Goal: Complete application form: Complete application form

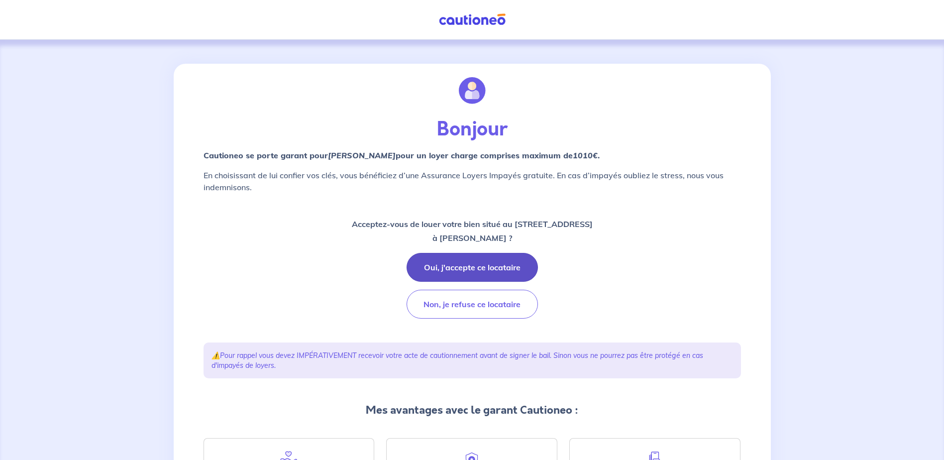
click at [479, 265] on button "Oui, j'accepte ce locataire" at bounding box center [472, 267] width 131 height 29
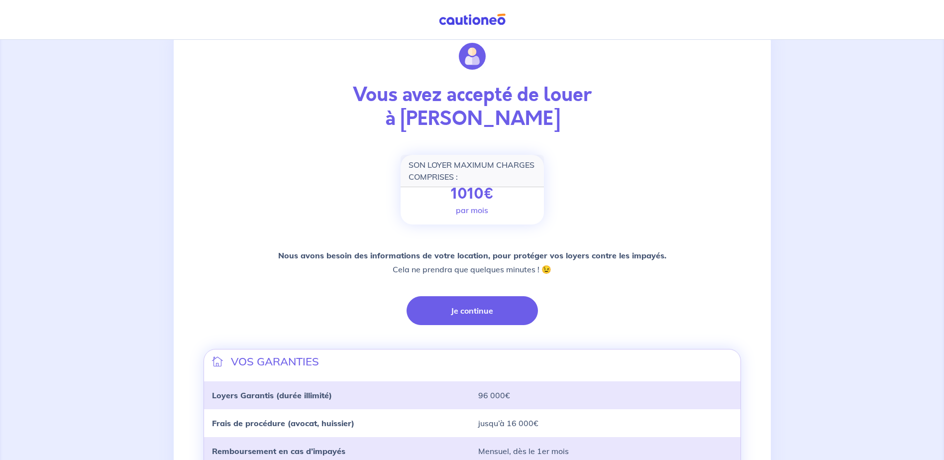
scroll to position [50, 0]
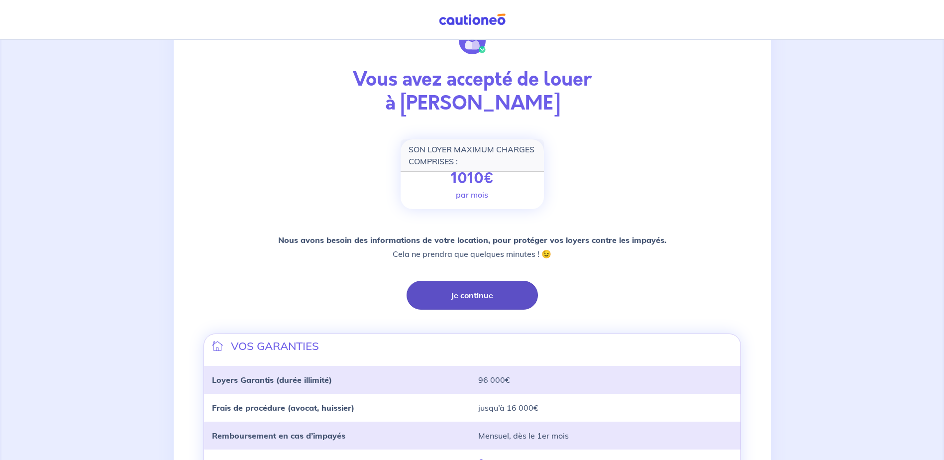
click at [475, 299] on button "Je continue" at bounding box center [472, 295] width 131 height 29
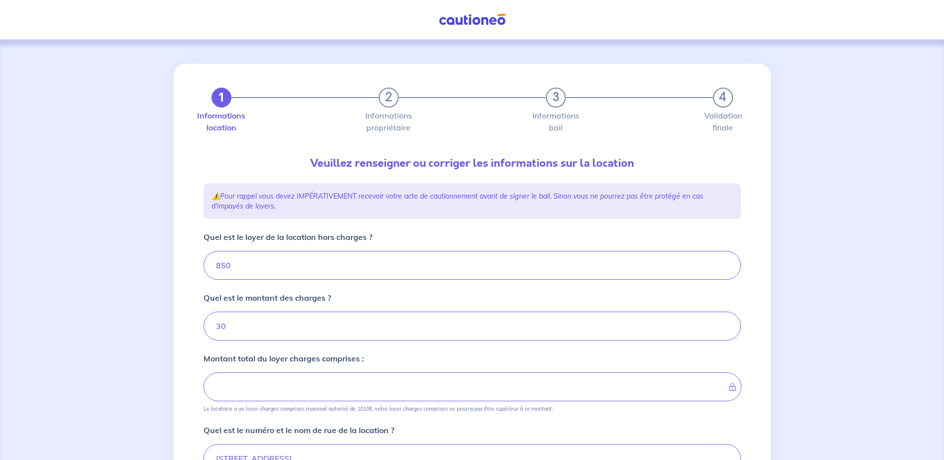
type input "880"
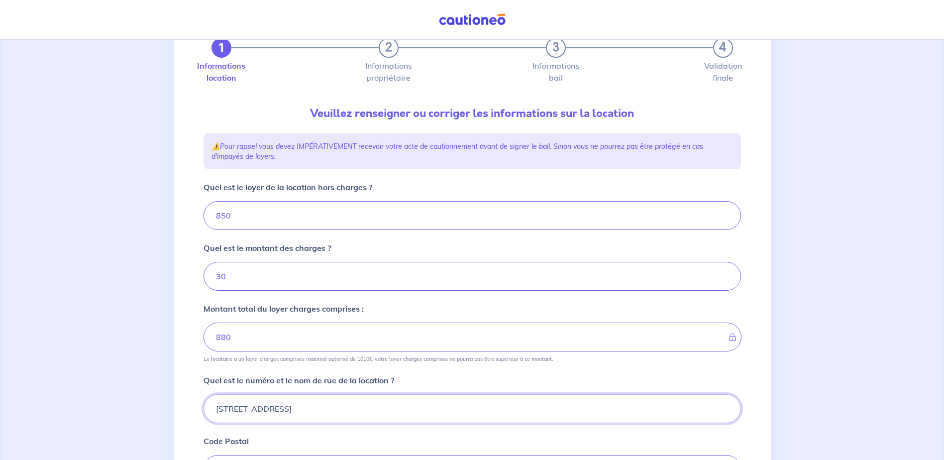
click at [218, 408] on input "3 Rue Vauban" at bounding box center [472, 408] width 537 height 29
click at [225, 410] on input "5 nis Rue Vauban" at bounding box center [472, 408] width 537 height 29
type input "5 bis Rue Vauban"
click at [798, 241] on div "1 2 3 4 Informations location Informations propriétaire Informations bail Valid…" at bounding box center [472, 351] width 944 height 723
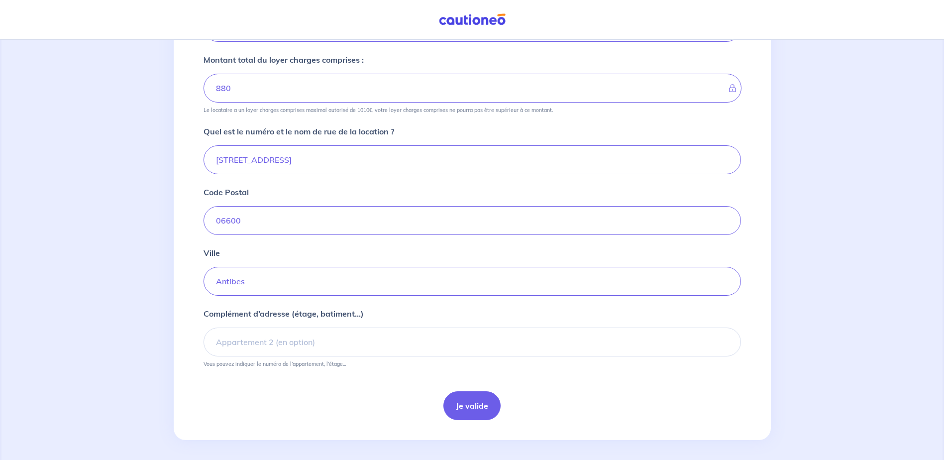
scroll to position [303, 0]
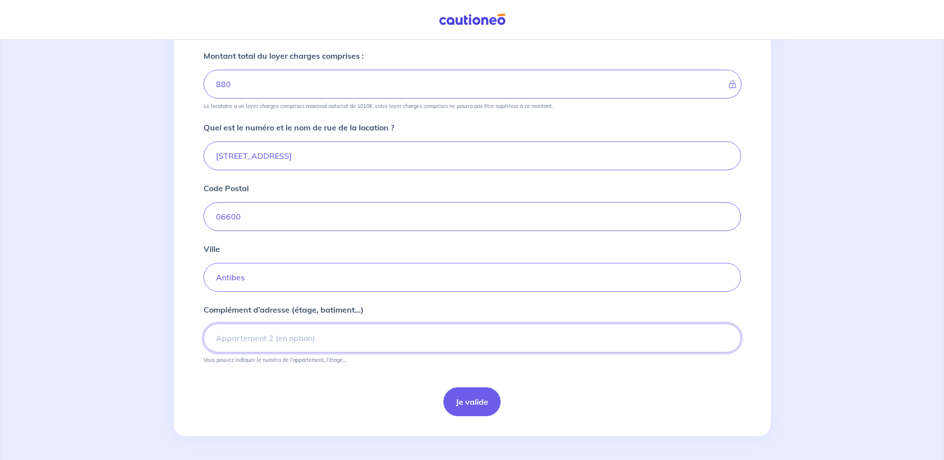
click at [311, 335] on input "Complément d’adresse (étage, batiment...)" at bounding box center [472, 337] width 537 height 29
click at [225, 339] on input "Complément d’adresse (étage, batiment...)" at bounding box center [472, 337] width 537 height 29
click at [263, 337] on input "Complément d’adresse (étage, batiment...)" at bounding box center [472, 337] width 537 height 29
type input "2ème étage"
click at [476, 397] on button "Je valide" at bounding box center [471, 401] width 57 height 29
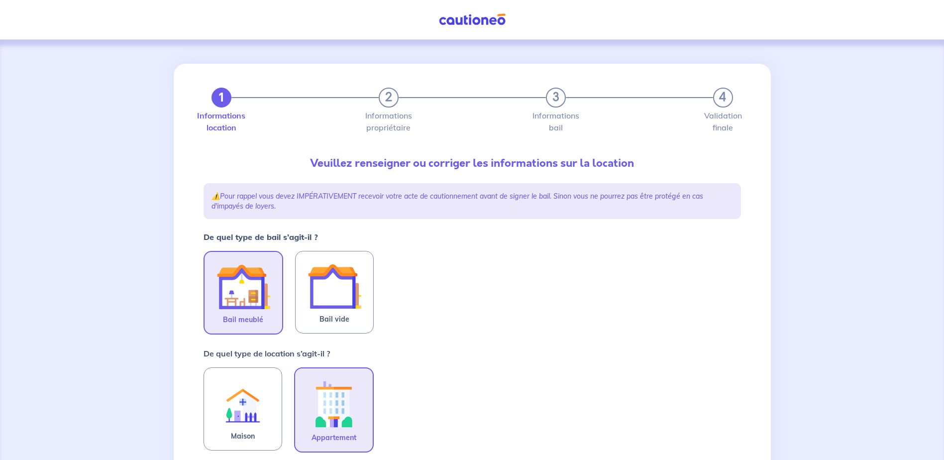
click at [242, 295] on img at bounding box center [243, 287] width 54 height 54
click at [0, 0] on input "Bail meublé" at bounding box center [0, 0] width 0 height 0
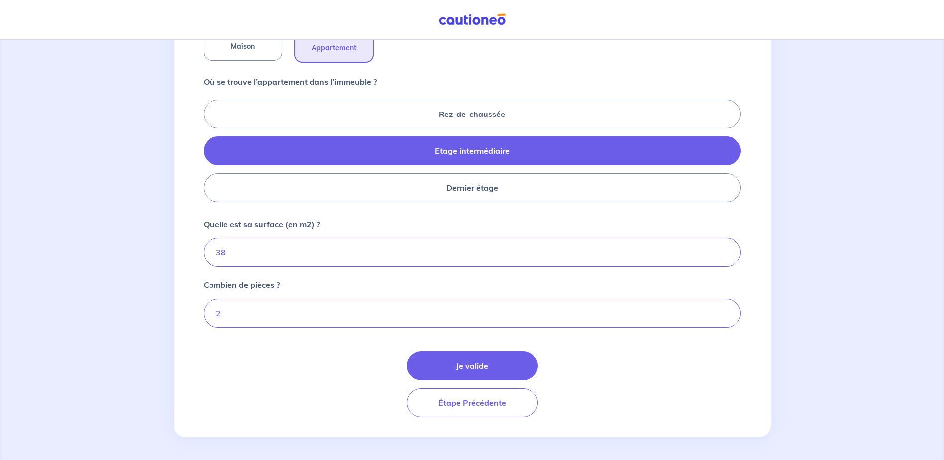
scroll to position [391, 0]
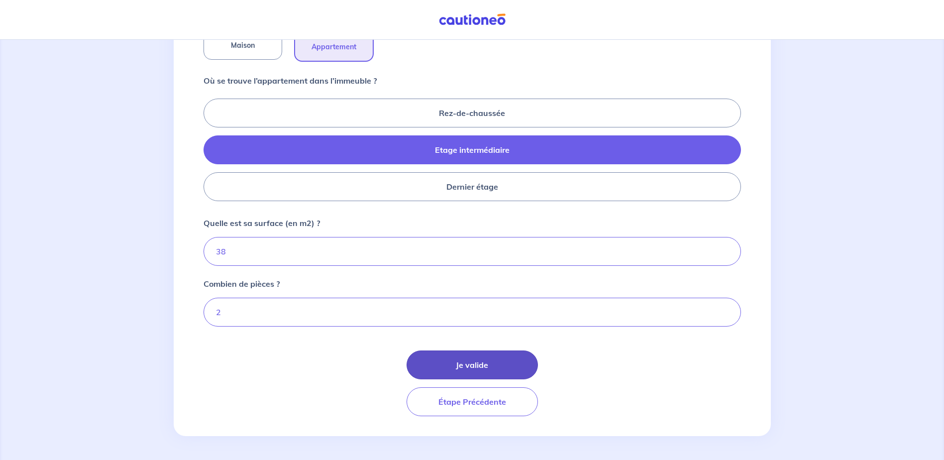
click at [469, 365] on button "Je valide" at bounding box center [472, 364] width 131 height 29
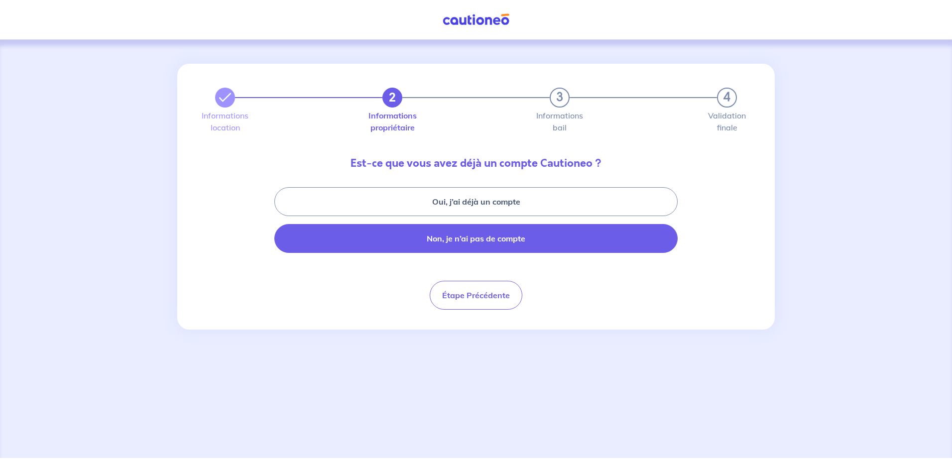
click at [523, 239] on button "Non, je n’ai pas de compte" at bounding box center [475, 238] width 403 height 29
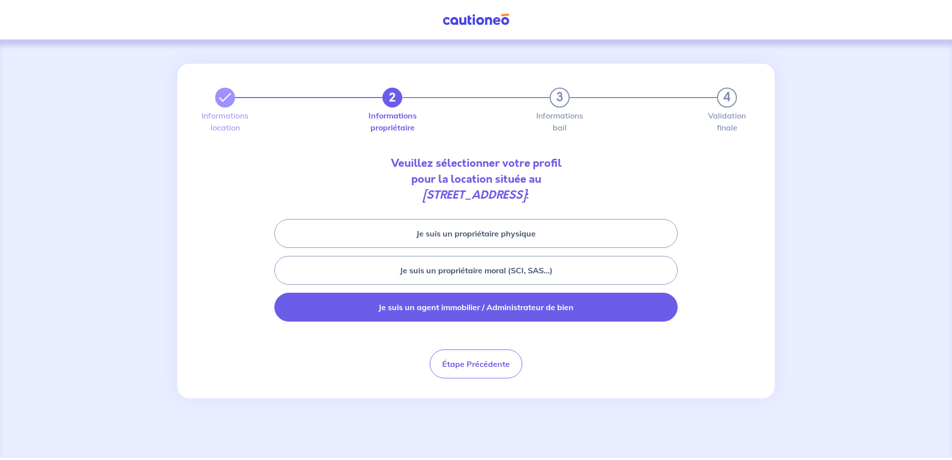
click at [533, 307] on button "Je suis un agent immobilier / Administrateur de bien" at bounding box center [475, 307] width 403 height 29
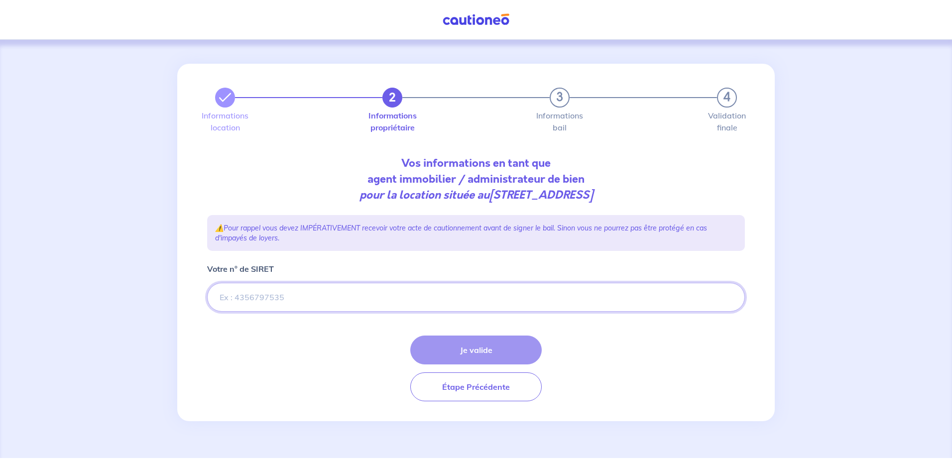
click at [249, 300] on input "Votre n° de SIRET" at bounding box center [475, 297] width 537 height 29
paste input "911 971 539 00026"
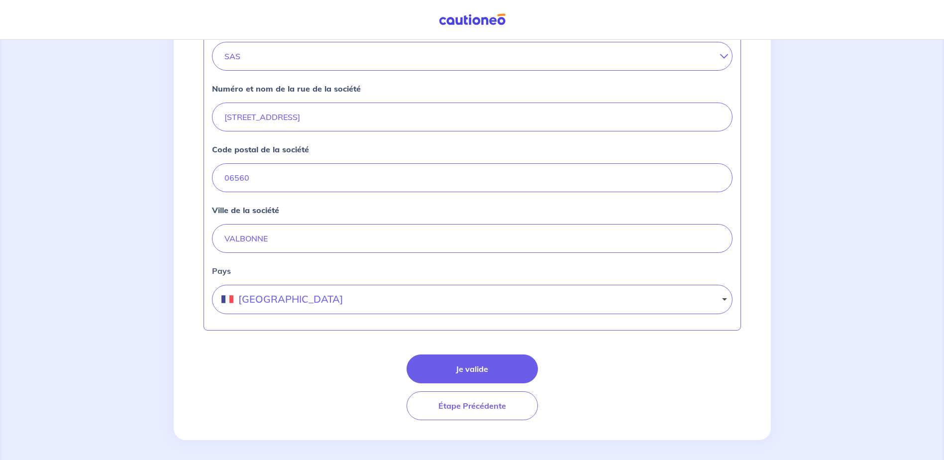
scroll to position [383, 0]
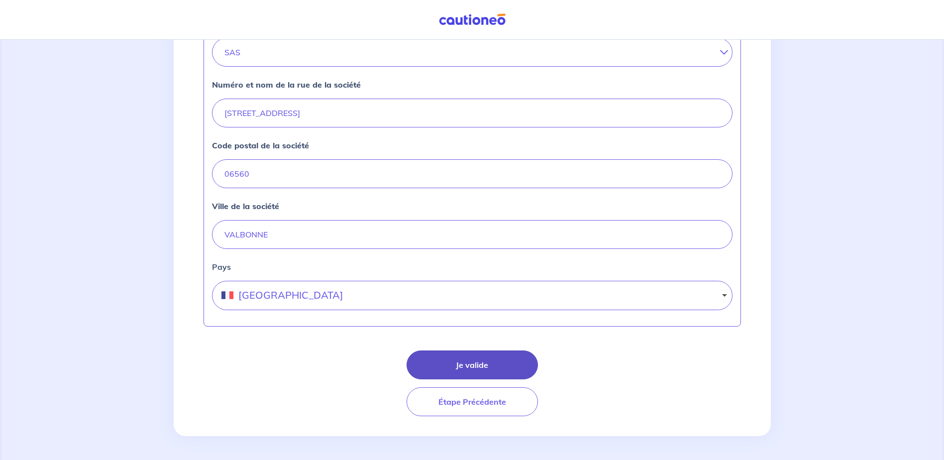
type input "911 971 539 00026"
click at [467, 365] on button "Je valide" at bounding box center [472, 364] width 131 height 29
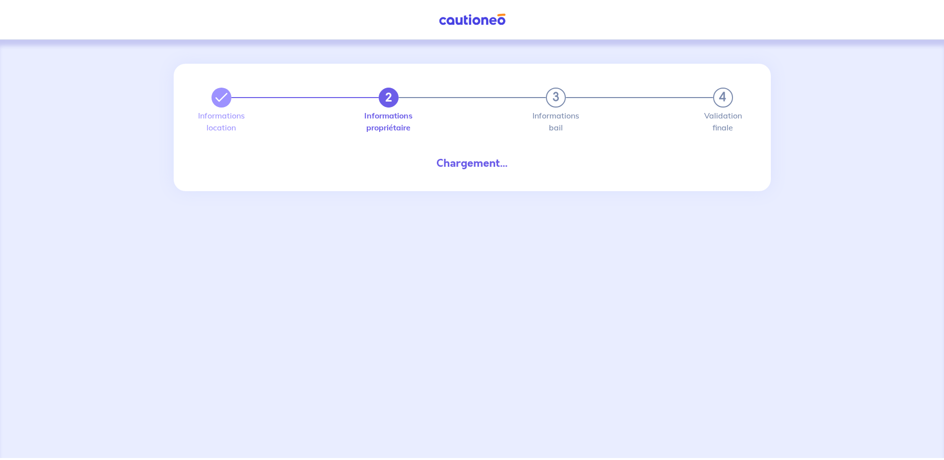
select select "FR"
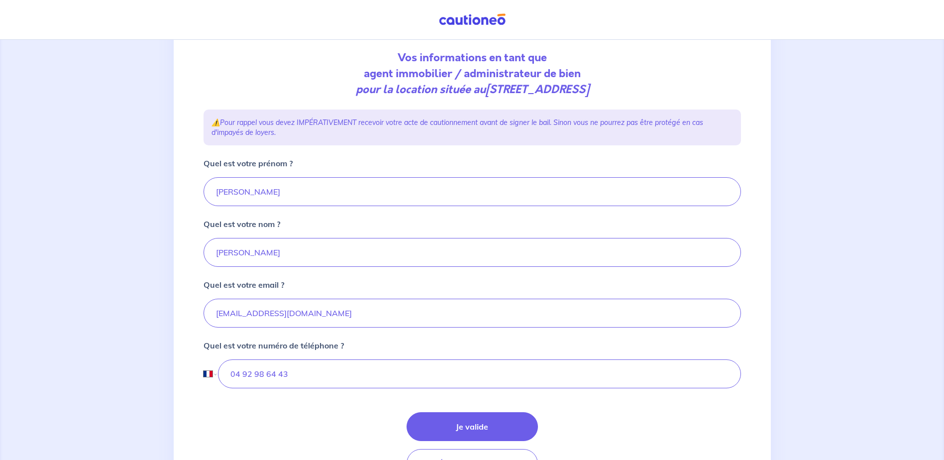
scroll to position [167, 0]
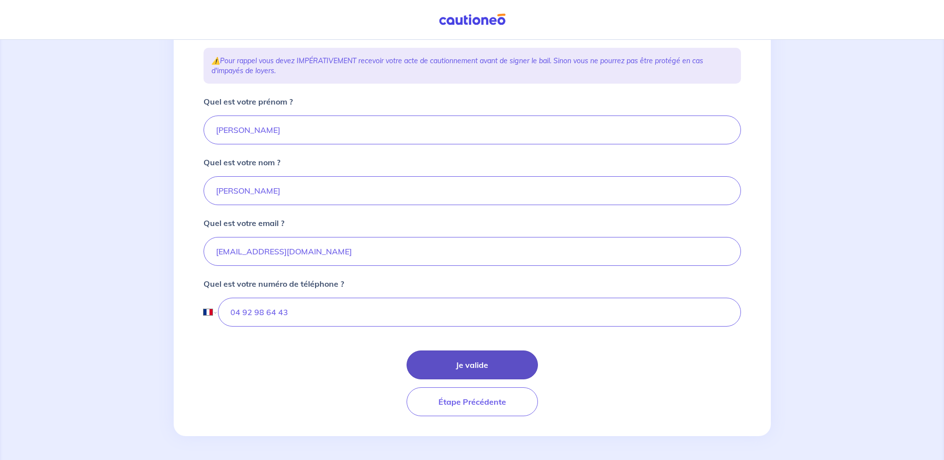
click at [469, 372] on button "Je valide" at bounding box center [472, 364] width 131 height 29
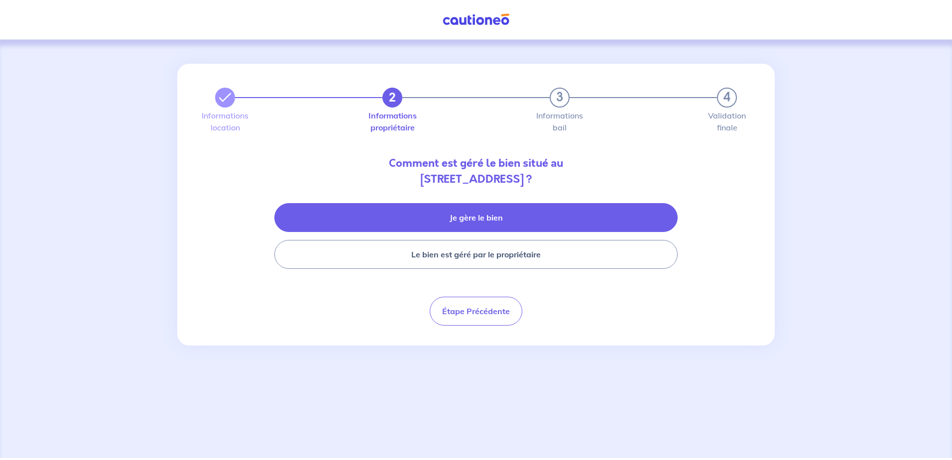
click at [486, 217] on button "Je gère le bien" at bounding box center [475, 217] width 403 height 29
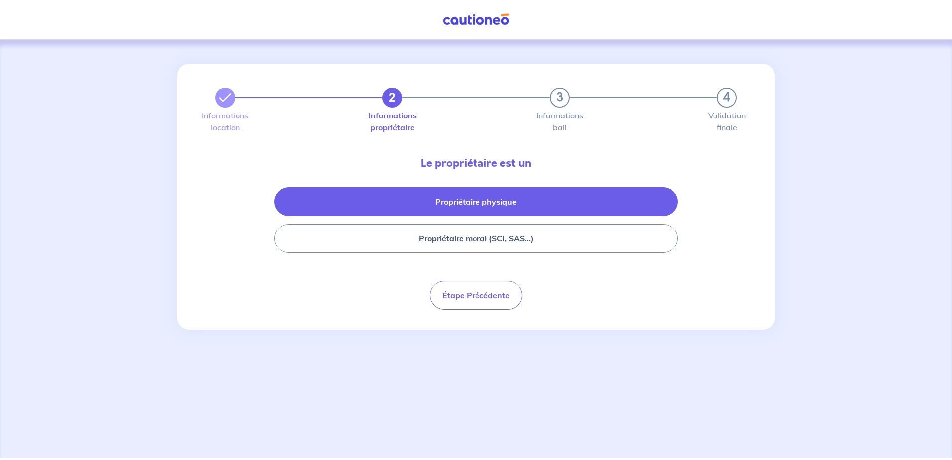
click at [490, 203] on button "Propriétaire physique" at bounding box center [475, 201] width 403 height 29
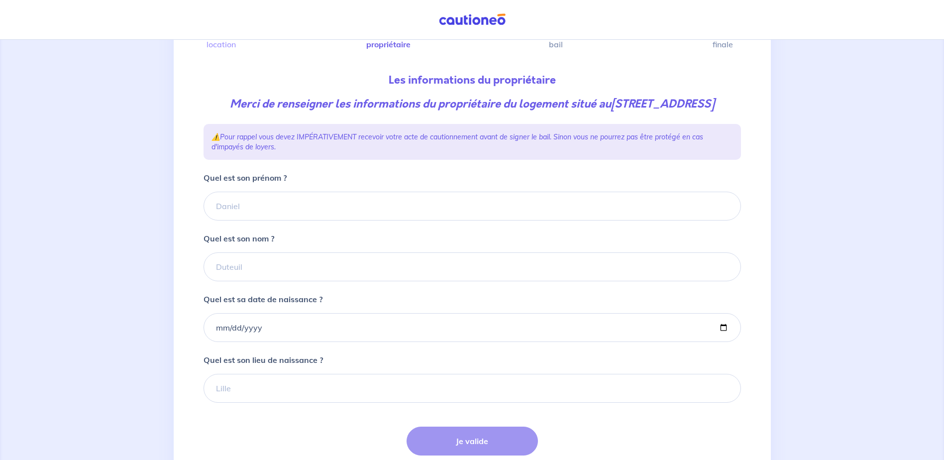
scroll to position [100, 0]
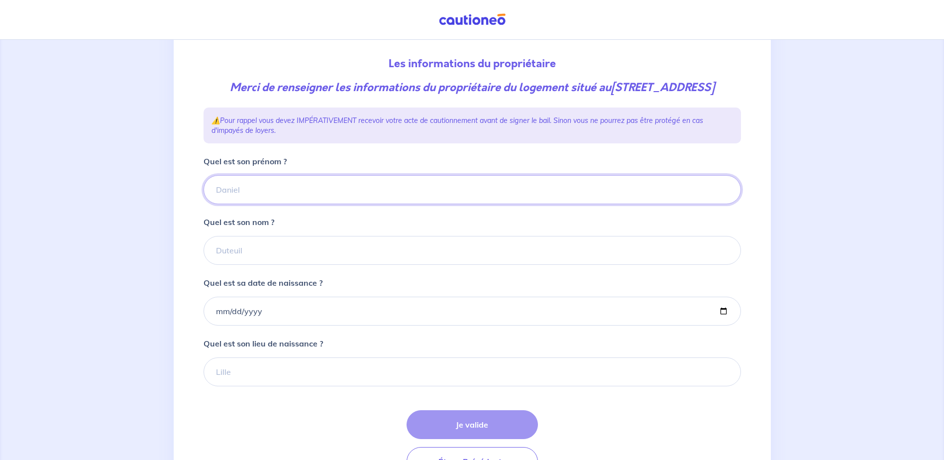
click at [260, 194] on input "Quel est son prénom ?" at bounding box center [472, 189] width 537 height 29
type input "Corinne"
type input "LUCAS"
click at [255, 324] on input "Quel est sa date de naissance ?" at bounding box center [472, 311] width 537 height 29
click at [215, 325] on input "Quel est sa date de naissance ?" at bounding box center [472, 311] width 537 height 29
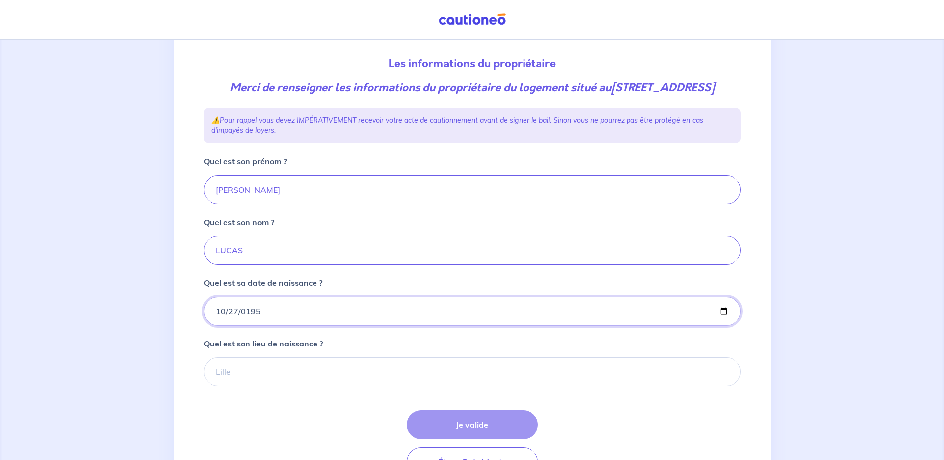
type input "1959-10-27"
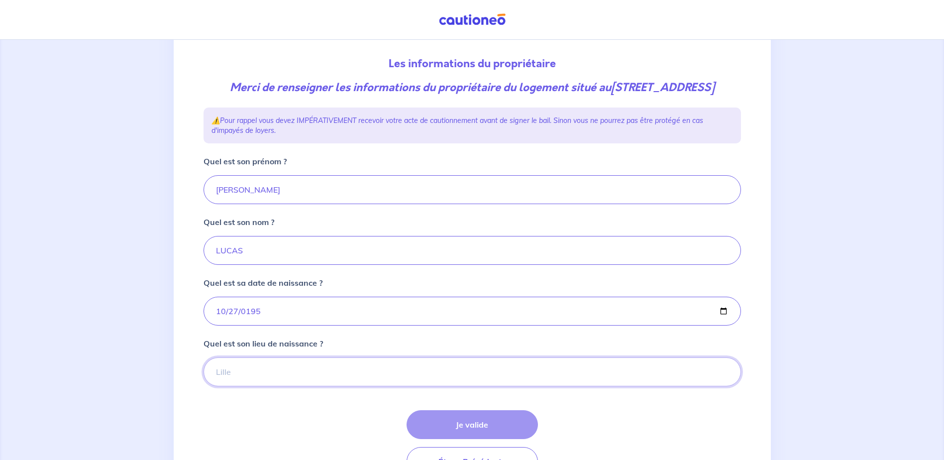
click at [247, 386] on input "Quel est son lieu de naissance ?" at bounding box center [472, 371] width 537 height 29
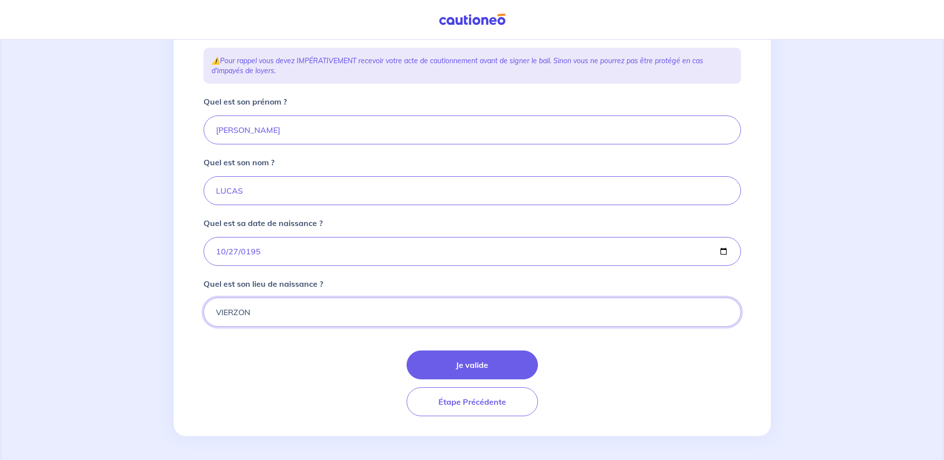
scroll to position [175, 0]
type input "VIERZON"
click at [481, 362] on button "Je valide" at bounding box center [472, 364] width 131 height 29
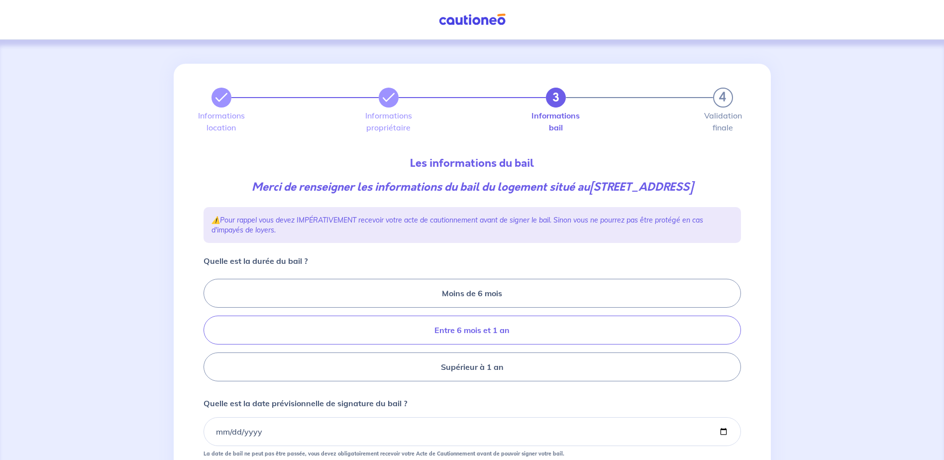
click at [493, 331] on label "Entre 6 mois et 1 an" at bounding box center [472, 330] width 537 height 29
click at [210, 331] on input "Entre 6 mois et 1 an" at bounding box center [207, 330] width 6 height 6
radio input "true"
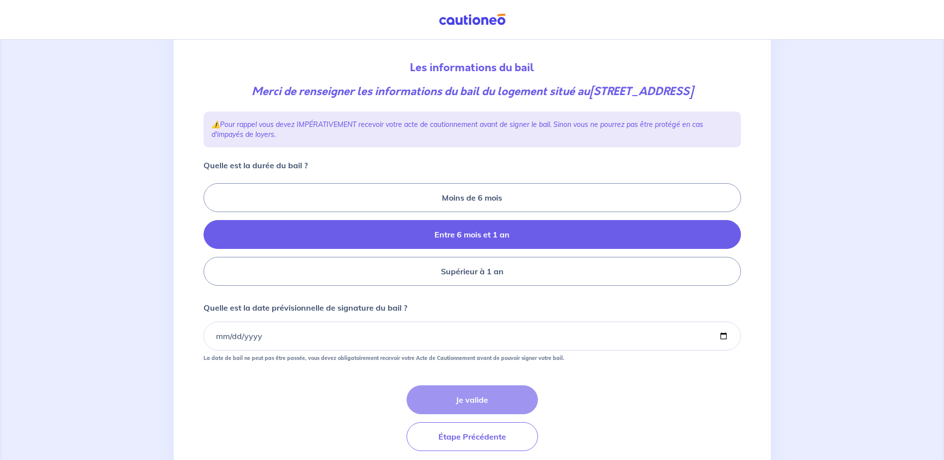
scroll to position [100, 0]
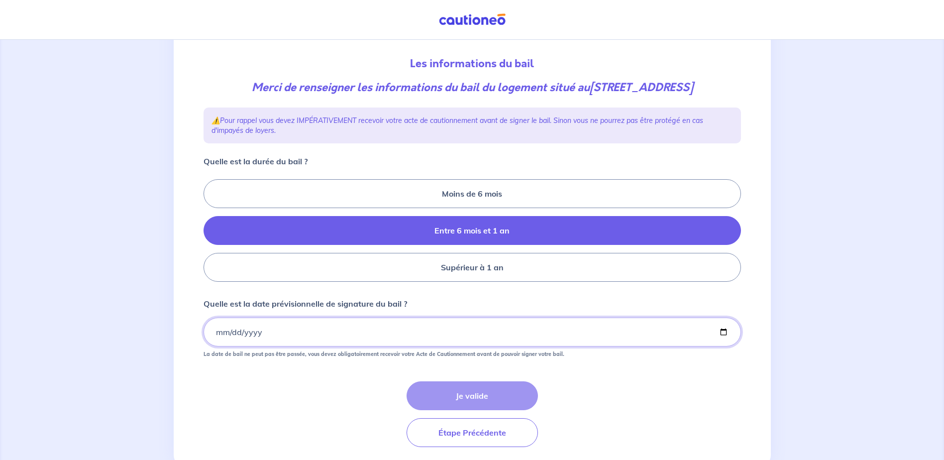
click at [723, 333] on input "Quelle est la date prévisionnelle de signature du bail ?" at bounding box center [472, 332] width 537 height 29
type input "2025-08-26"
click at [484, 396] on button "Je valide" at bounding box center [472, 395] width 131 height 29
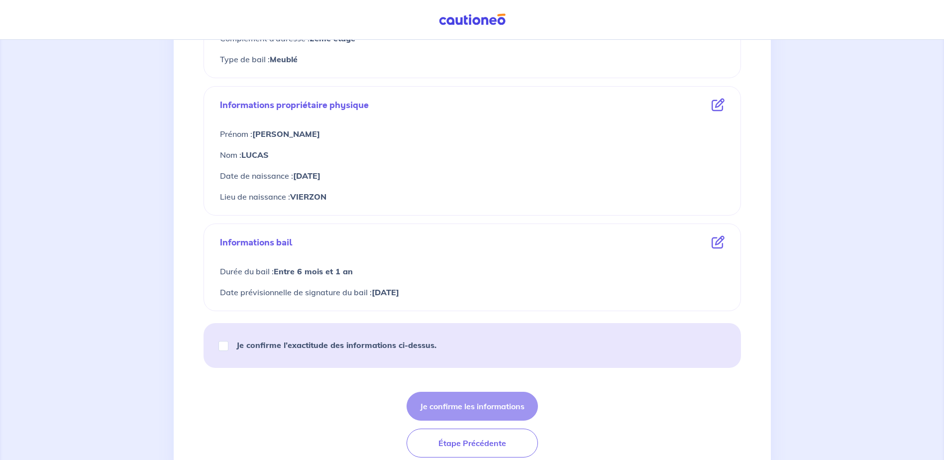
scroll to position [348, 0]
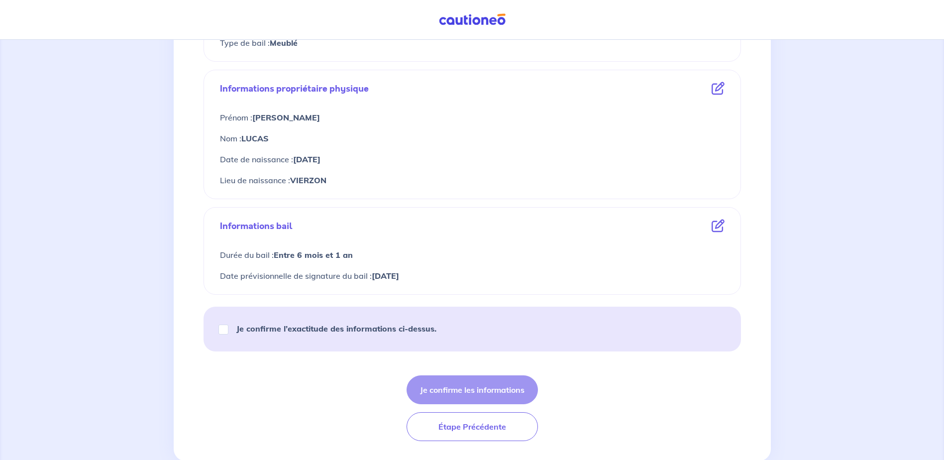
click at [228, 327] on div "Je confirme l’exactitude des informations ci-dessus." at bounding box center [331, 329] width 233 height 28
click at [224, 330] on input "Je confirme l’exactitude des informations ci-dessus." at bounding box center [223, 329] width 10 height 10
checkbox input "true"
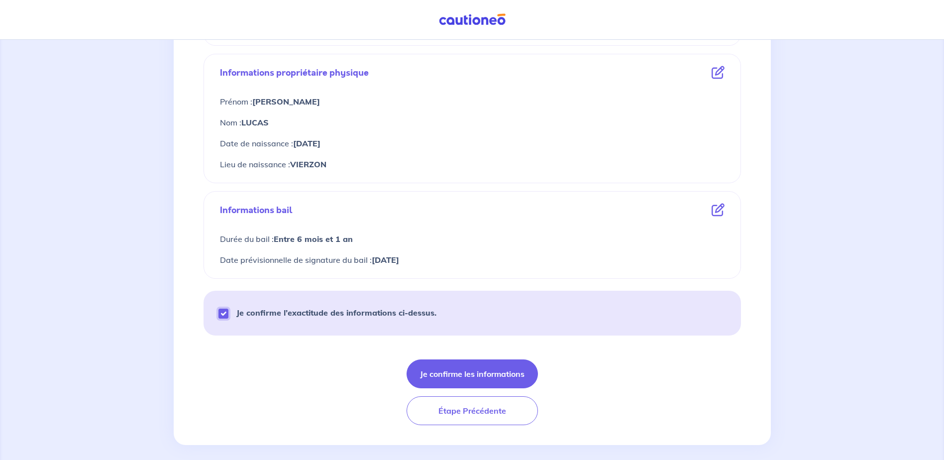
scroll to position [373, 0]
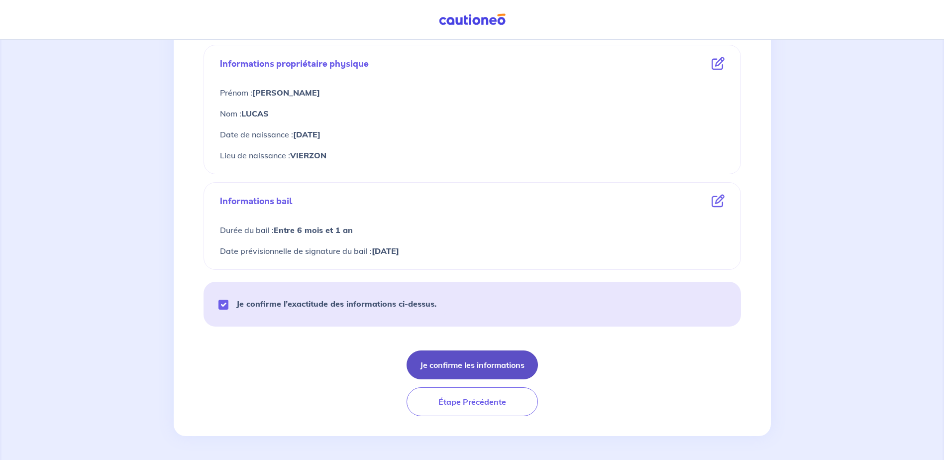
click at [487, 363] on button "Je confirme les informations" at bounding box center [472, 364] width 131 height 29
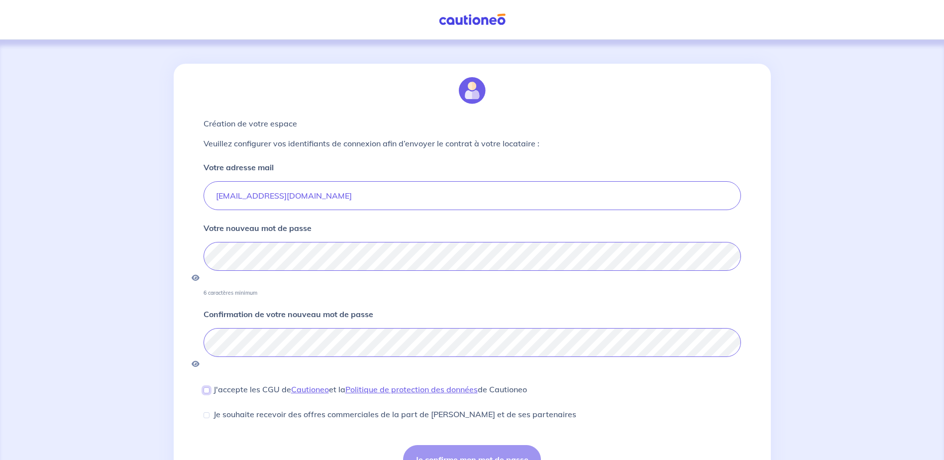
click at [209, 387] on input "J'accepte les CGU de Cautioneo et la Politique de protection des données de Cau…" at bounding box center [207, 390] width 6 height 6
checkbox input "true"
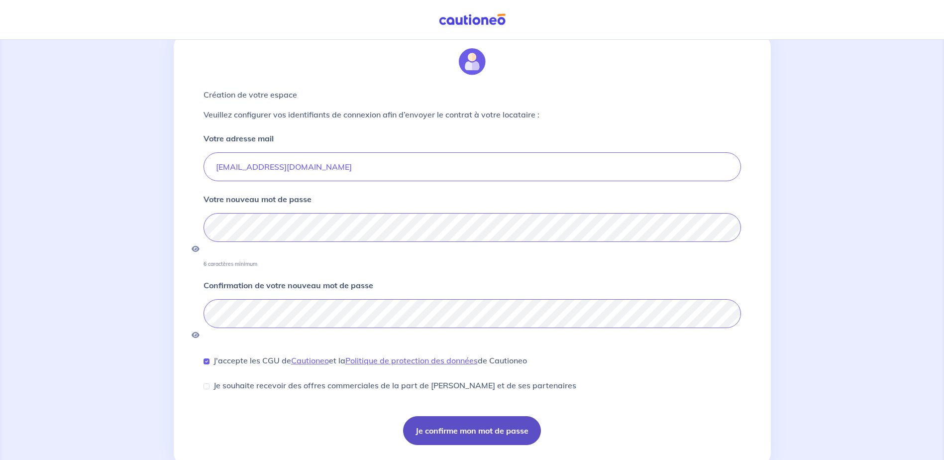
click at [485, 416] on button "Je confirme mon mot de passe" at bounding box center [472, 430] width 138 height 29
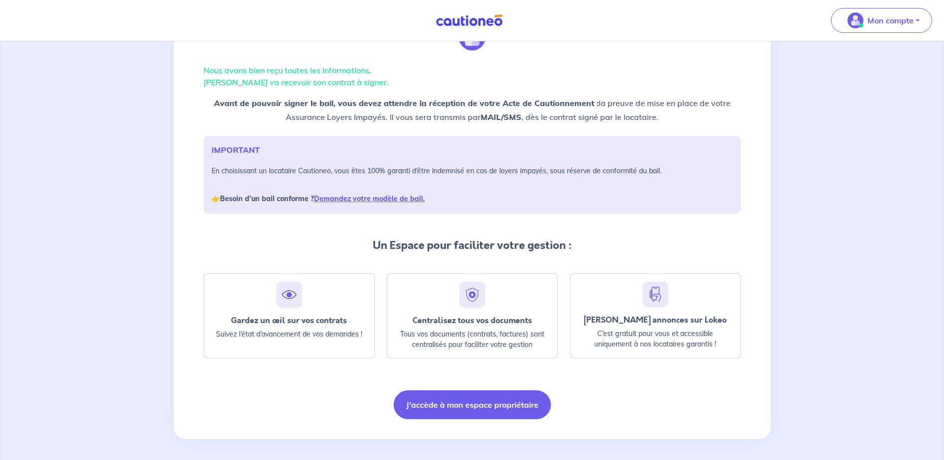
scroll to position [58, 0]
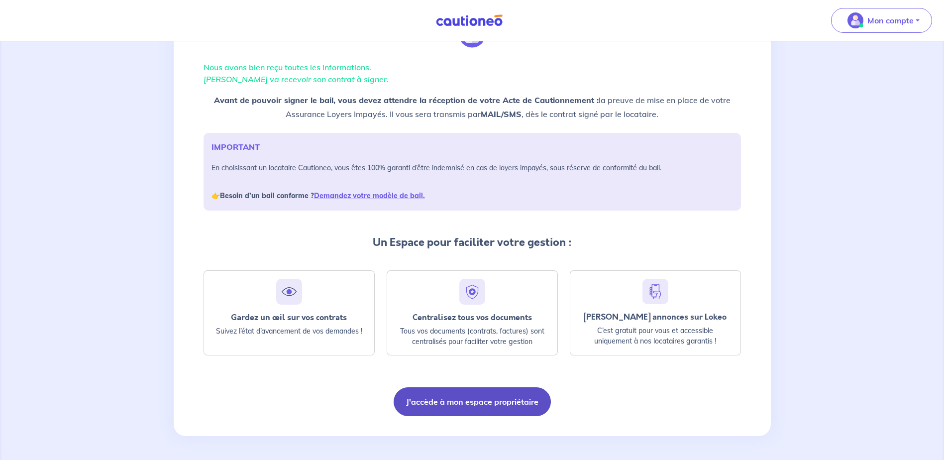
click at [474, 406] on button "J'accède à mon espace propriétaire" at bounding box center [472, 401] width 157 height 29
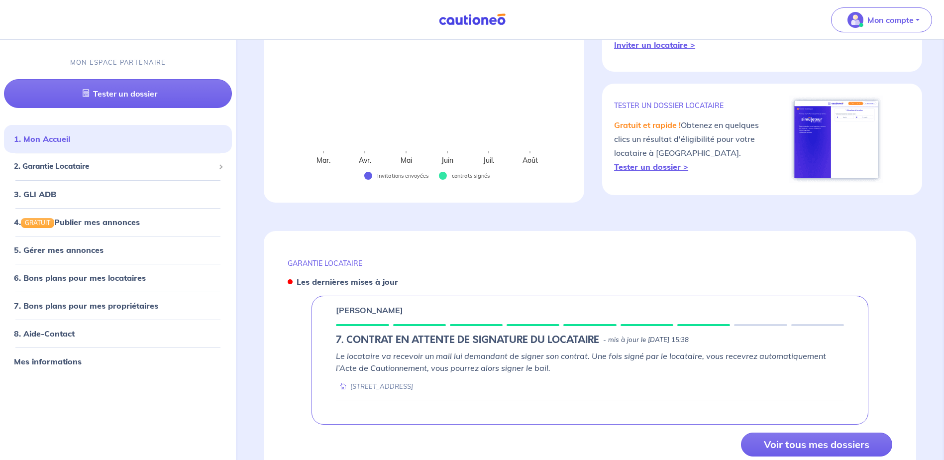
scroll to position [228, 0]
